Goal: Transaction & Acquisition: Purchase product/service

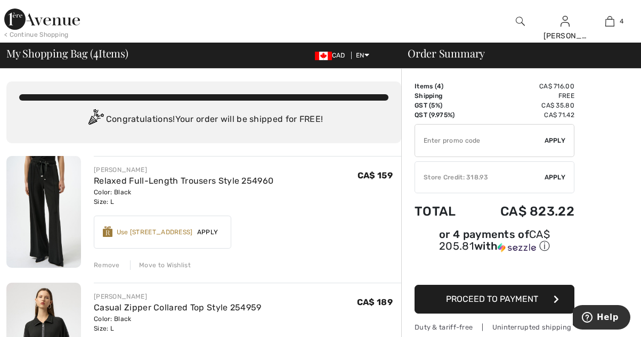
click at [482, 143] on input "TEXT" at bounding box center [479, 141] width 129 height 32
type input "LIVE10"
click at [567, 140] on div "✔ Apply Remove" at bounding box center [494, 140] width 160 height 33
click at [559, 149] on div "✔ Apply Remove" at bounding box center [494, 140] width 160 height 33
click at [553, 143] on span "Apply" at bounding box center [554, 141] width 21 height 10
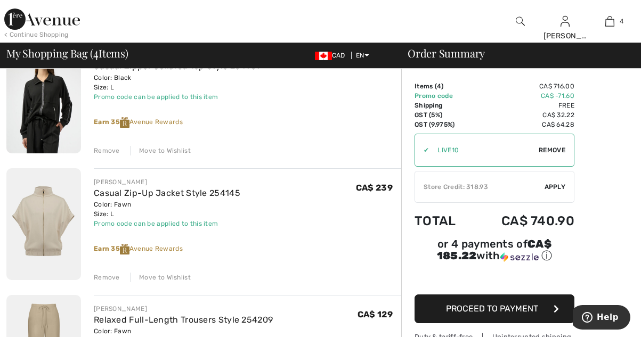
scroll to position [251, 0]
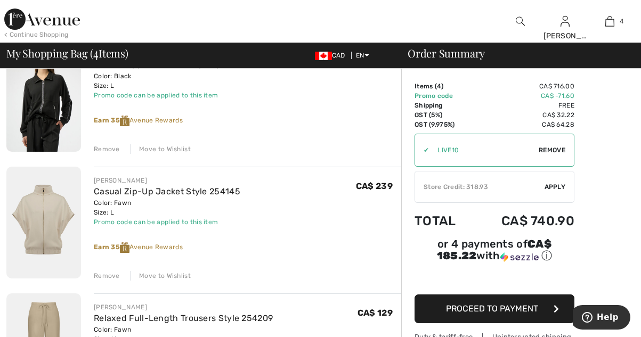
click at [177, 278] on div "Move to Wishlist" at bounding box center [160, 276] width 61 height 10
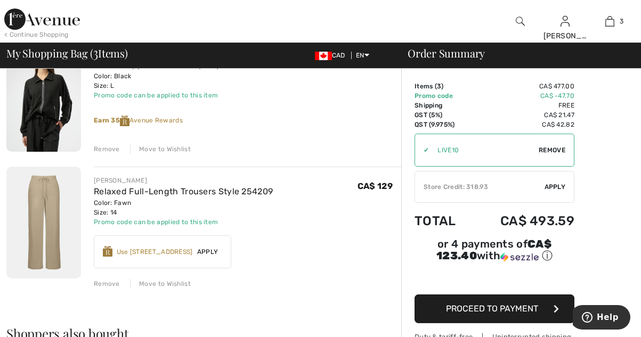
click at [178, 285] on div "Move to Wishlist" at bounding box center [160, 284] width 61 height 10
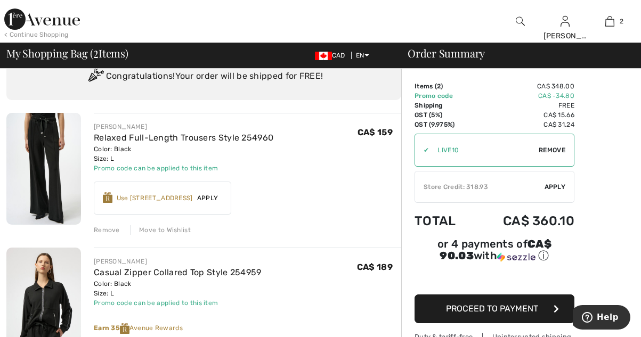
scroll to position [43, 0]
click at [556, 189] on span "Apply" at bounding box center [554, 187] width 21 height 10
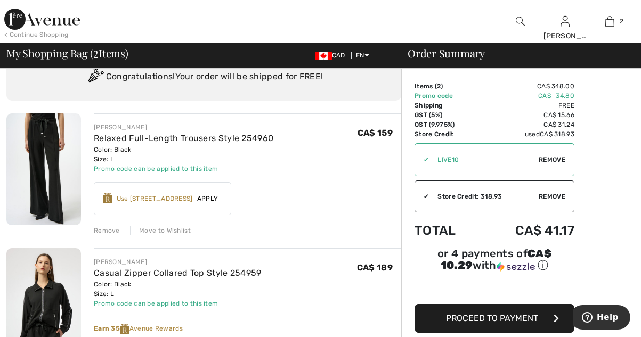
click at [539, 322] on button "Proceed to Payment" at bounding box center [494, 318] width 160 height 29
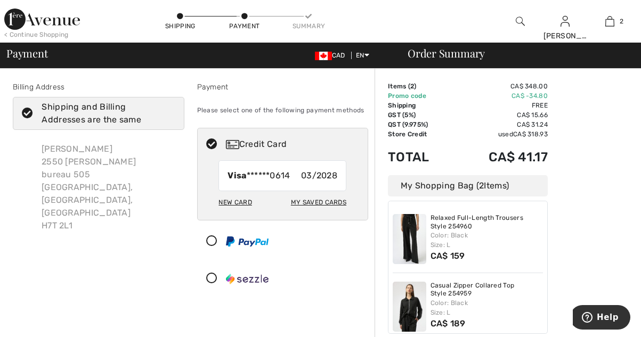
click at [28, 114] on icon at bounding box center [27, 113] width 28 height 11
click at [168, 114] on input "Shipping and Billing Addresses are the same" at bounding box center [171, 113] width 7 height 32
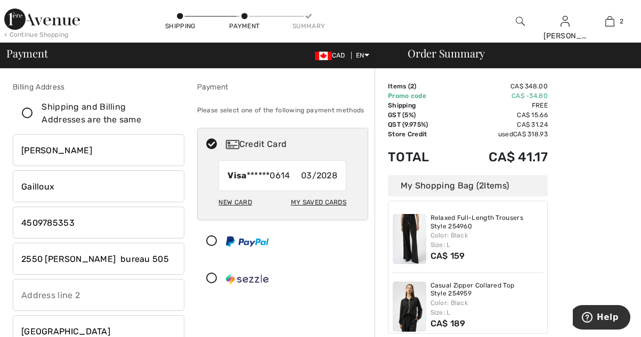
click at [171, 262] on input "2550 daniel johnson bureau 505" at bounding box center [98, 259] width 171 height 32
checkbox input "false"
click at [107, 226] on input "phone" at bounding box center [98, 223] width 171 height 32
type input "4"
click at [171, 263] on input "2550 daniel johnson bureau 505" at bounding box center [98, 259] width 171 height 32
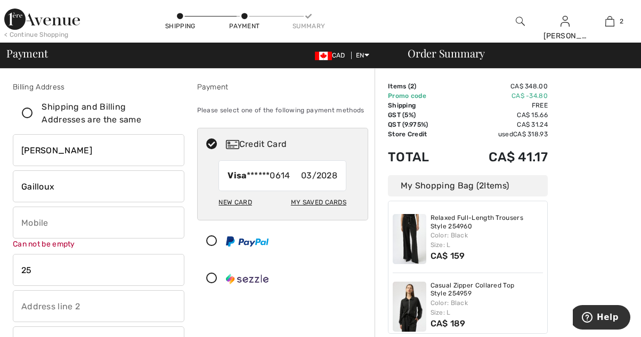
type input "2"
click at [50, 225] on input "phone" at bounding box center [98, 223] width 171 height 32
type input "15144976994"
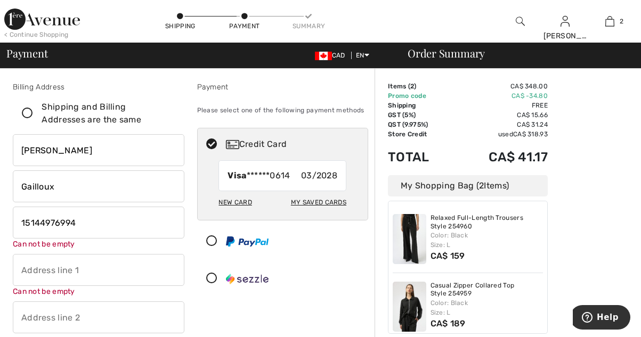
click at [71, 275] on input "text" at bounding box center [98, 270] width 171 height 32
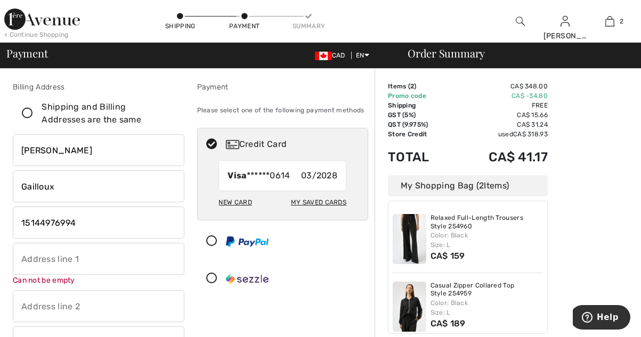
type input "31 Chemin de l'Île-Roussin"
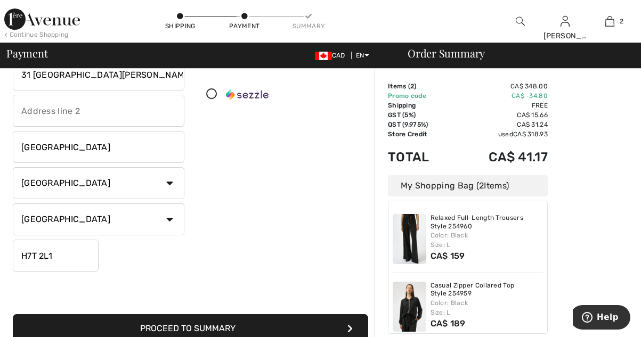
scroll to position [185, 0]
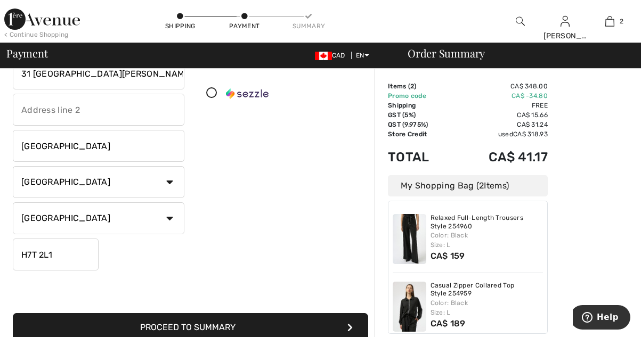
click at [81, 257] on input "H7T 2L1" at bounding box center [56, 255] width 86 height 32
type input "H7R1E8"
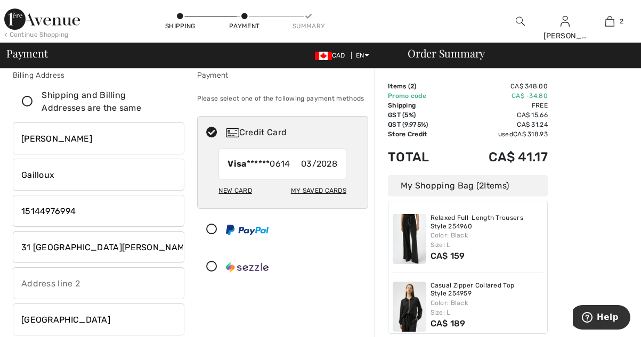
scroll to position [0, 0]
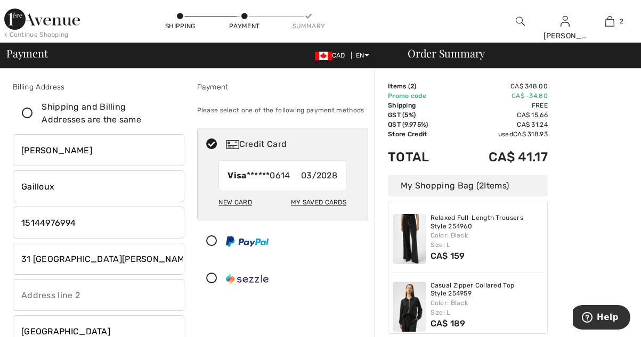
click at [29, 111] on icon at bounding box center [27, 113] width 28 height 11
click at [168, 111] on input "Shipping and Billing Addresses are the same" at bounding box center [171, 113] width 7 height 32
checkbox input "true"
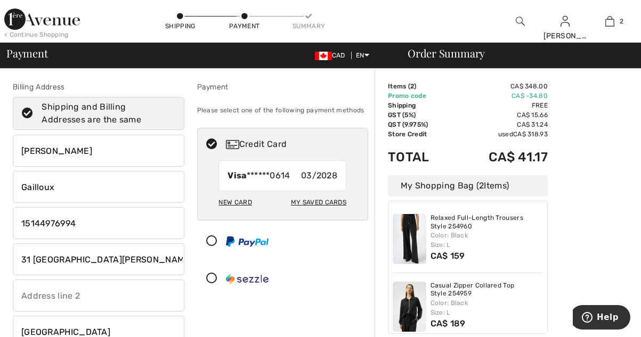
type input "4509785353"
type input "2550 daniel johnson bureau 505"
type input "H7T 2L1"
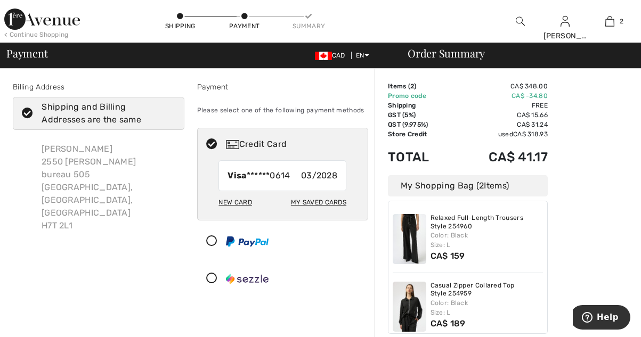
click at [30, 116] on icon at bounding box center [27, 113] width 28 height 11
click at [168, 116] on input "Shipping and Billing Addresses are the same" at bounding box center [171, 113] width 7 height 32
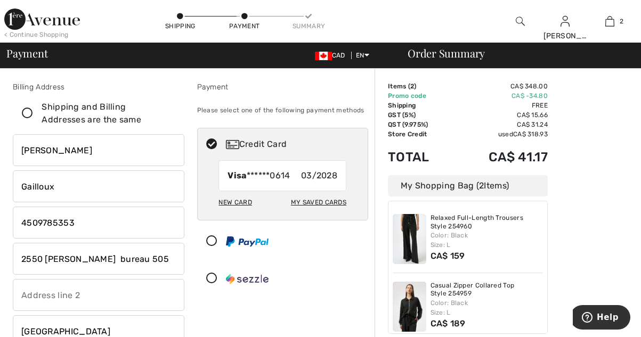
click at [114, 235] on input "phone" at bounding box center [98, 223] width 171 height 32
checkbox input "false"
type input "4"
type input "3"
type input "5144976994"
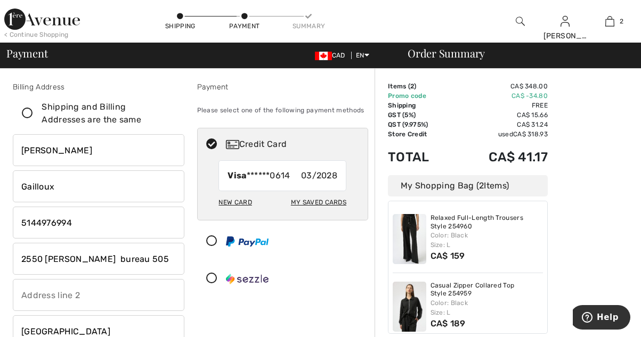
click at [171, 262] on input "2550 daniel johnson bureau 505" at bounding box center [98, 259] width 171 height 32
type input "2"
type input "31 Chemin de l'Île-Roussin"
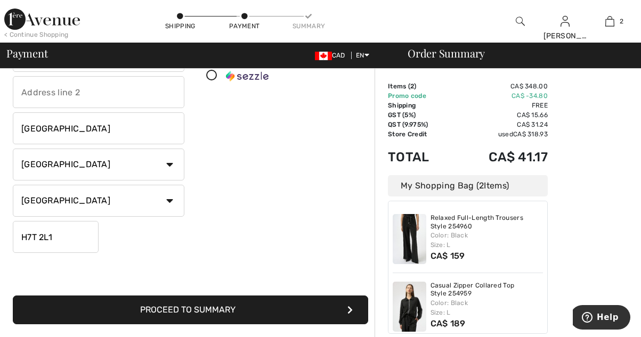
scroll to position [203, 0]
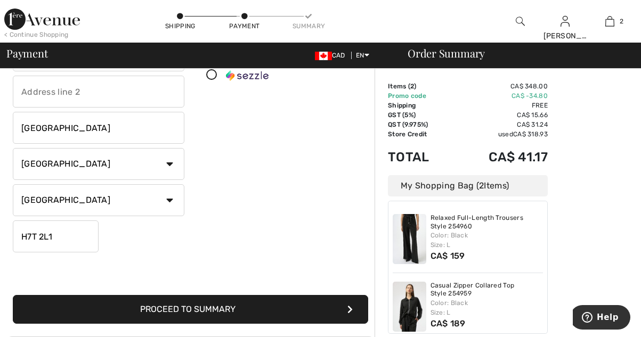
click at [76, 240] on input "H7T 2L1" at bounding box center [56, 236] width 86 height 32
type input "H7R1E8"
click at [284, 305] on button "Proceed to Summary" at bounding box center [190, 309] width 355 height 29
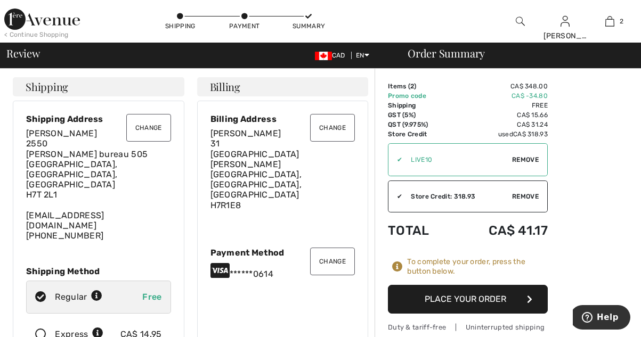
click at [158, 133] on button "Change" at bounding box center [148, 128] width 45 height 28
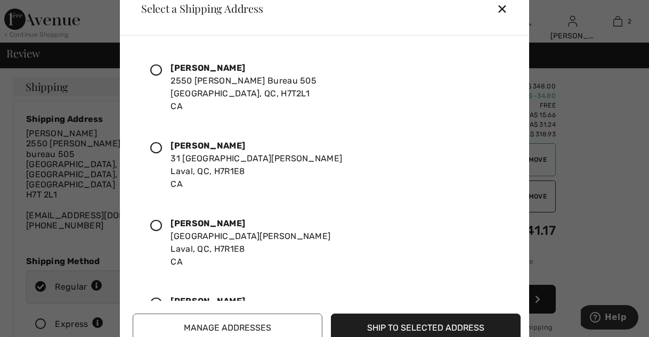
click at [166, 227] on div at bounding box center [160, 242] width 20 height 51
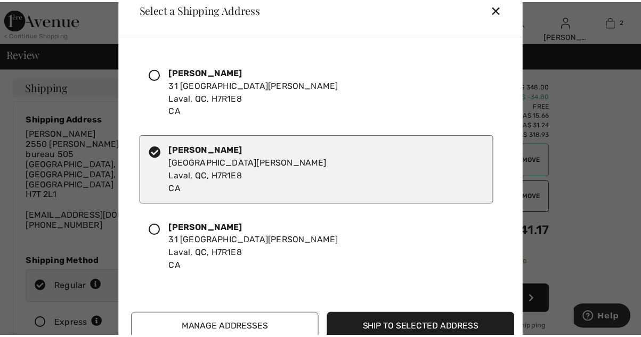
scroll to position [75, 0]
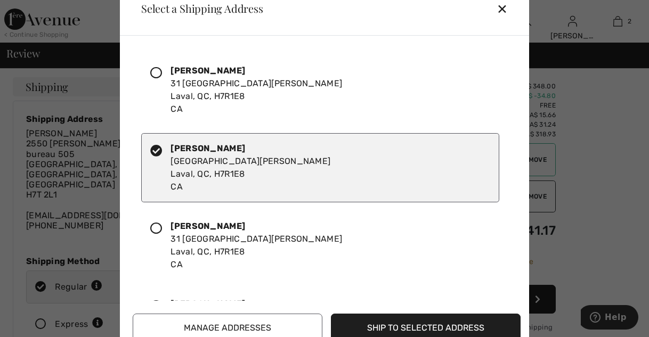
click at [466, 331] on button "Ship to Selected Address" at bounding box center [426, 328] width 190 height 29
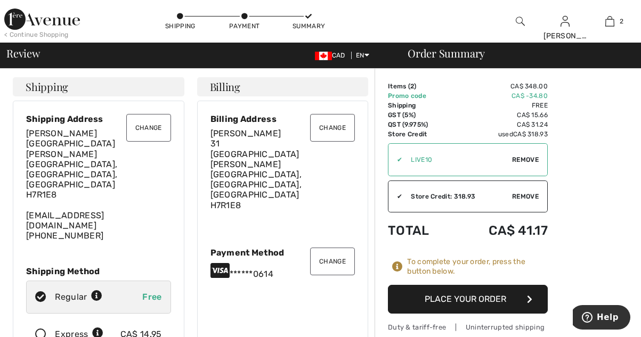
click at [339, 248] on button "Change" at bounding box center [332, 262] width 45 height 28
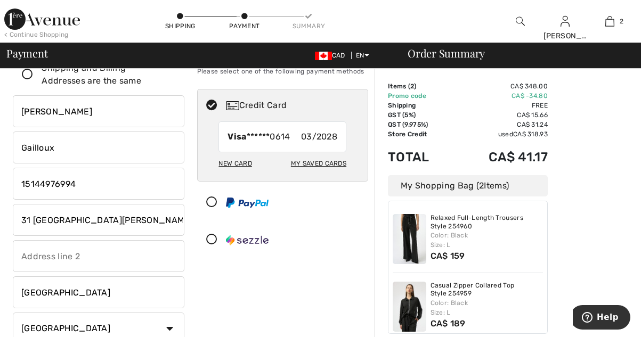
click at [341, 166] on div "My Saved Cards" at bounding box center [318, 163] width 55 height 18
radio input "true"
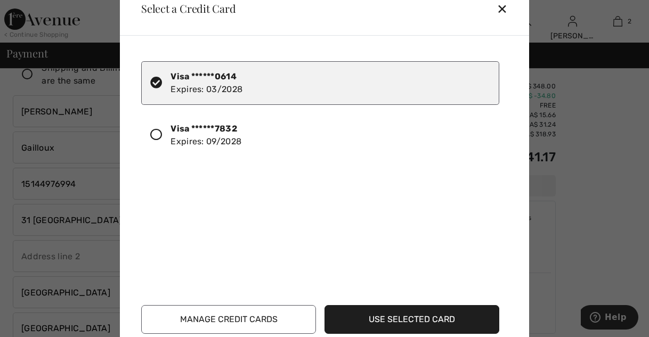
click at [159, 136] on icon at bounding box center [156, 135] width 12 height 12
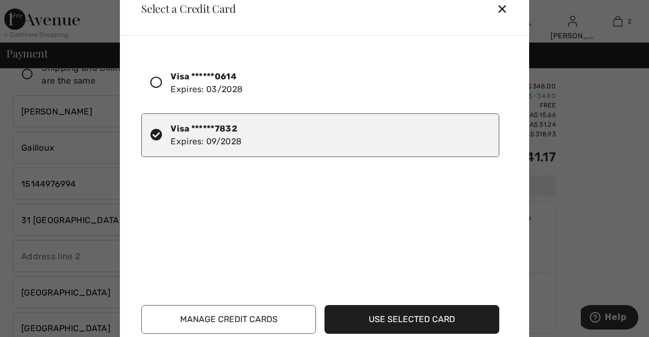
click at [451, 322] on button "Use Selected Card" at bounding box center [411, 319] width 175 height 29
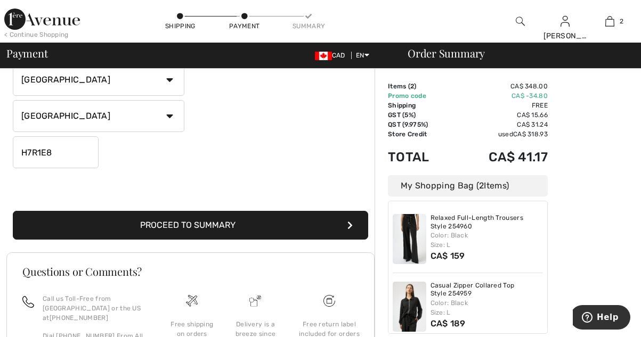
scroll to position [290, 0]
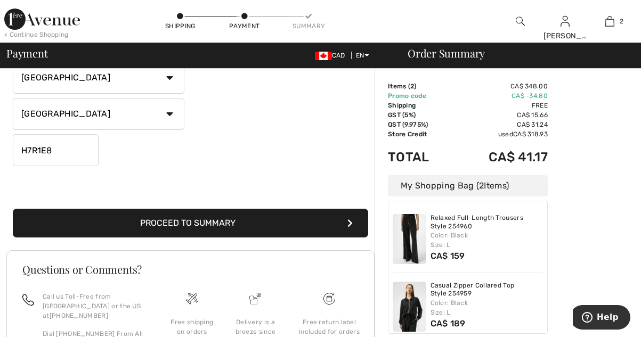
click at [240, 225] on button "Proceed to Summary" at bounding box center [190, 223] width 355 height 29
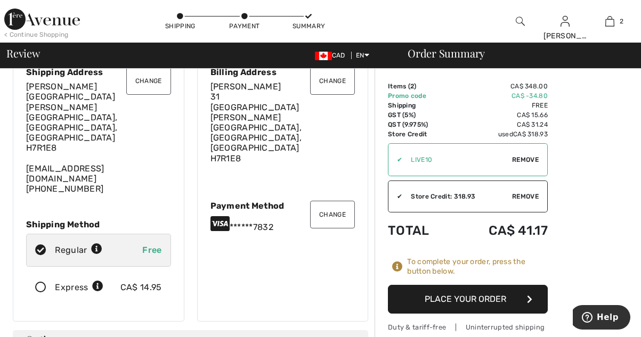
scroll to position [47, 0]
click at [521, 305] on button "Place Your Order" at bounding box center [468, 299] width 160 height 29
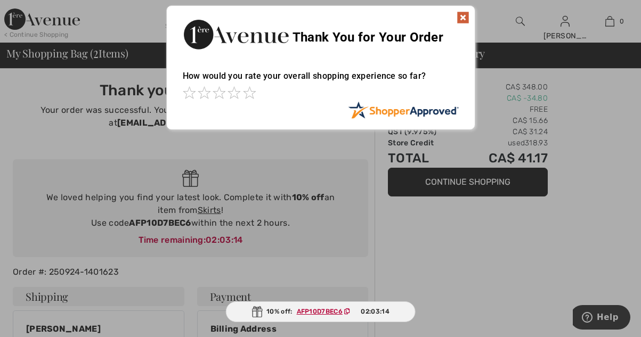
click at [459, 18] on img at bounding box center [462, 17] width 13 height 13
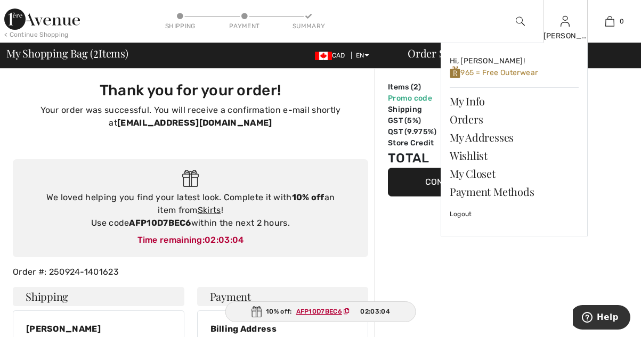
click at [569, 23] on img at bounding box center [564, 21] width 9 height 13
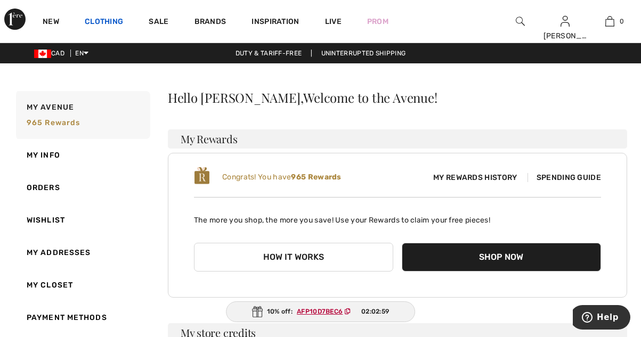
click at [111, 24] on link "Clothing" at bounding box center [104, 22] width 38 height 11
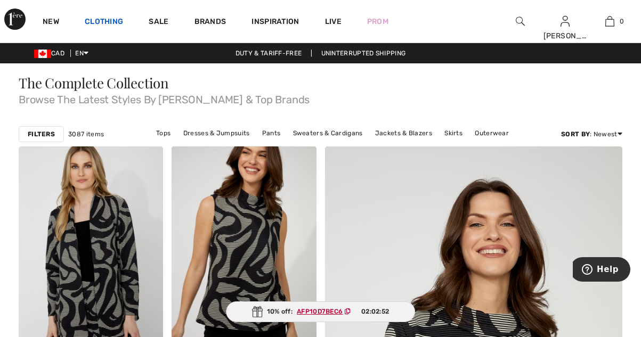
click at [106, 25] on link "Clothing" at bounding box center [104, 22] width 38 height 11
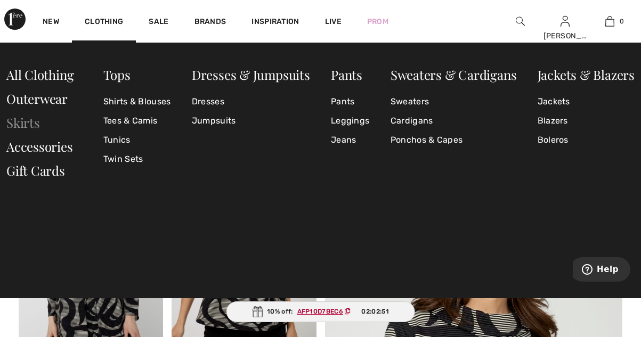
click at [29, 129] on link "Skirts" at bounding box center [23, 122] width 34 height 17
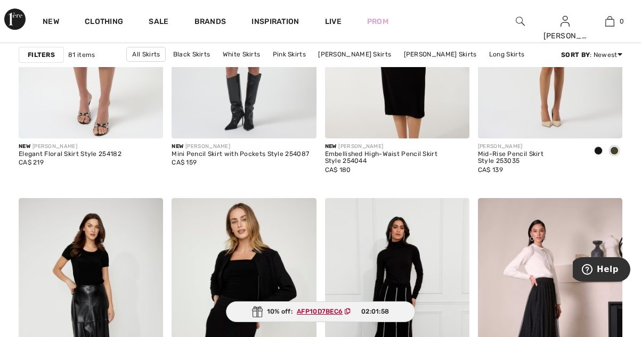
scroll to position [682, 0]
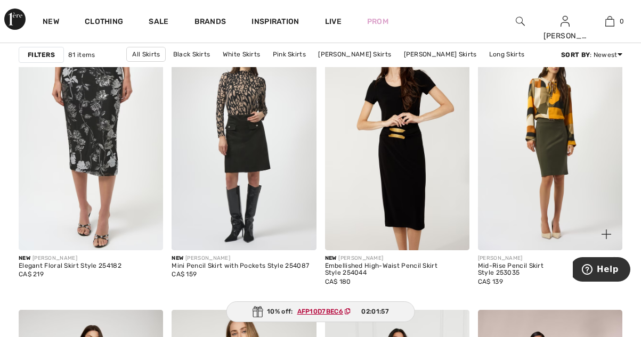
click at [586, 198] on img at bounding box center [550, 142] width 144 height 217
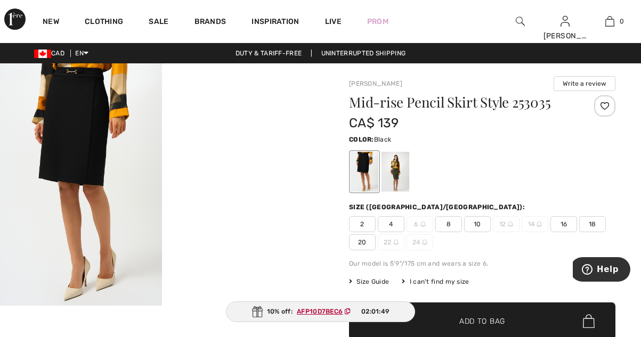
click at [393, 168] on div at bounding box center [395, 172] width 28 height 40
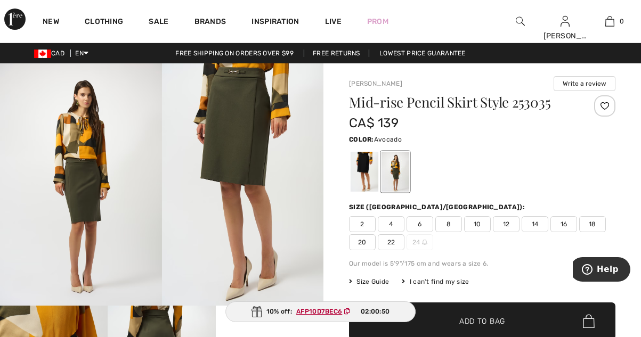
click at [538, 220] on span "14" at bounding box center [534, 224] width 27 height 16
click at [518, 320] on span "✔ Added to Bag Add to Bag" at bounding box center [482, 320] width 266 height 37
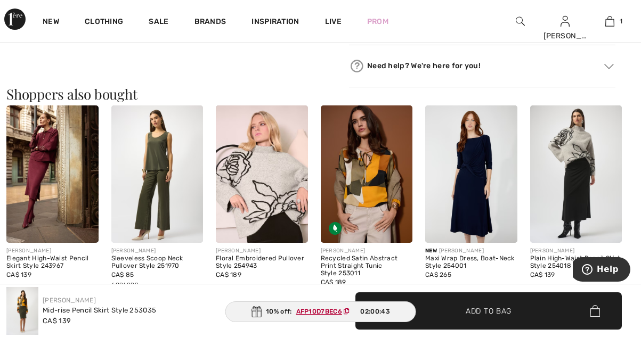
scroll to position [620, 0]
click at [379, 190] on img at bounding box center [367, 174] width 92 height 138
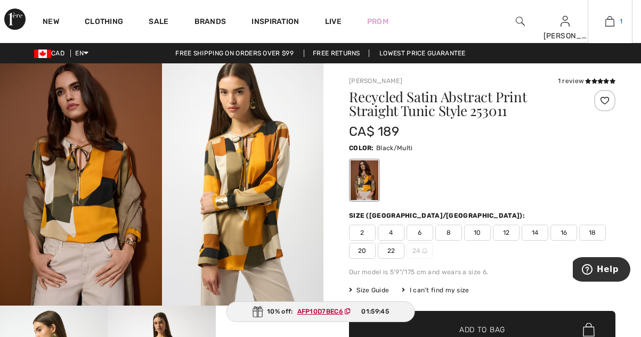
click at [609, 26] on img at bounding box center [609, 21] width 9 height 13
click at [54, 27] on link "New" at bounding box center [51, 22] width 17 height 11
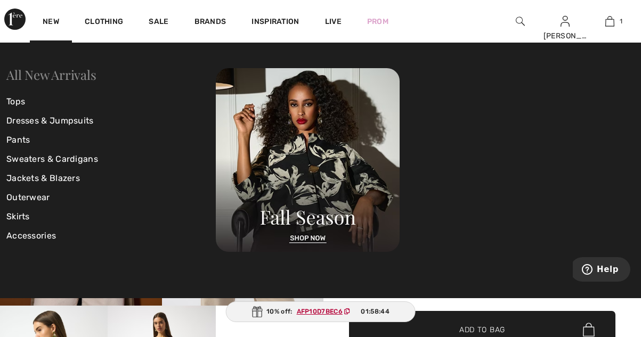
click at [78, 73] on link "All New Arrivals" at bounding box center [50, 74] width 89 height 17
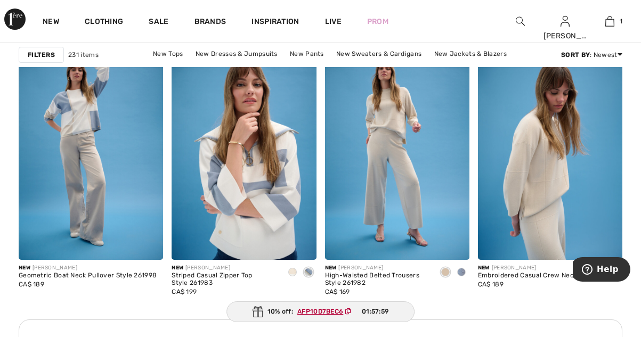
scroll to position [3131, 0]
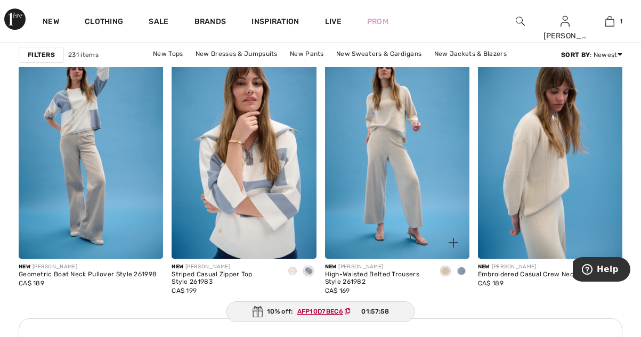
click at [444, 191] on img at bounding box center [397, 150] width 144 height 217
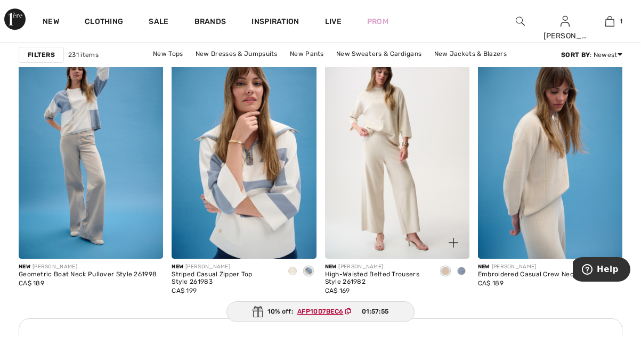
click at [434, 195] on img at bounding box center [397, 150] width 144 height 217
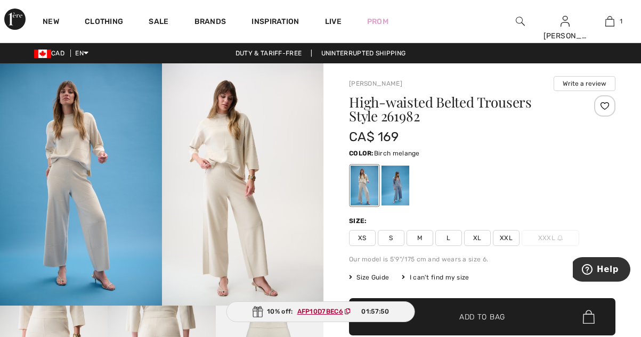
click at [405, 198] on div at bounding box center [395, 186] width 28 height 40
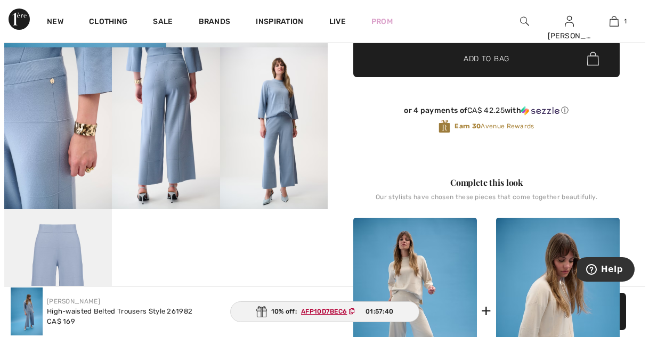
scroll to position [190, 0]
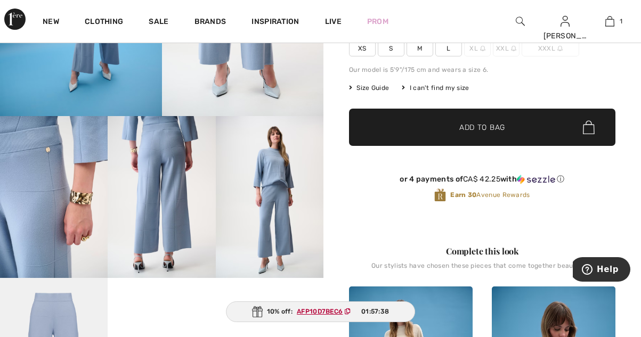
click at [186, 184] on img at bounding box center [162, 196] width 108 height 161
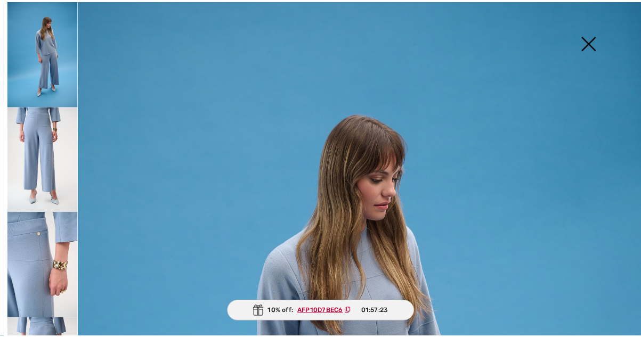
scroll to position [20, 0]
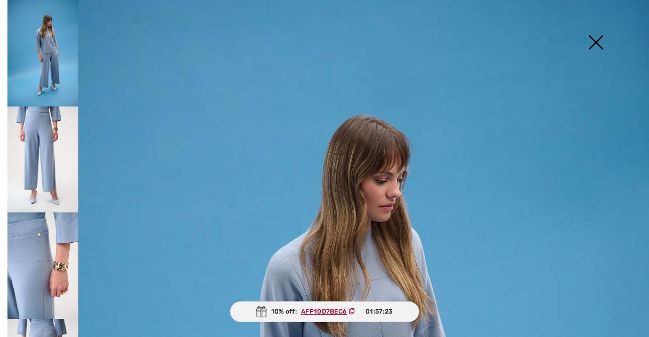
click at [598, 42] on img at bounding box center [595, 43] width 53 height 55
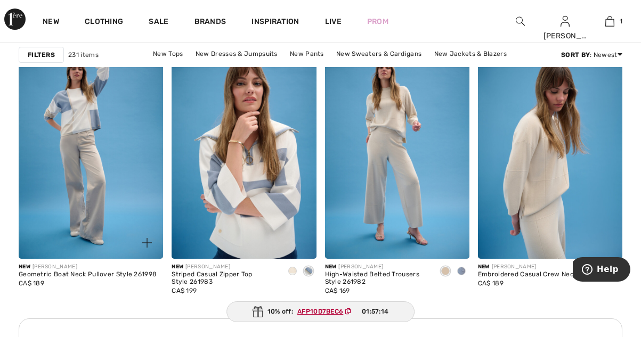
click at [81, 115] on img at bounding box center [91, 150] width 144 height 217
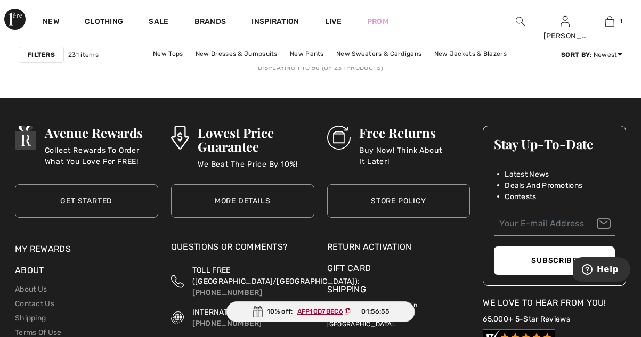
scroll to position [4331, 0]
